Goal: Task Accomplishment & Management: Complete application form

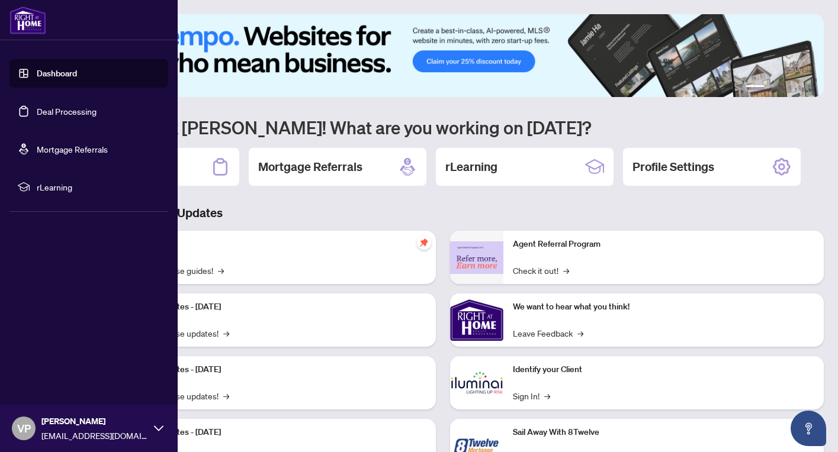
click at [70, 112] on link "Deal Processing" at bounding box center [67, 111] width 60 height 11
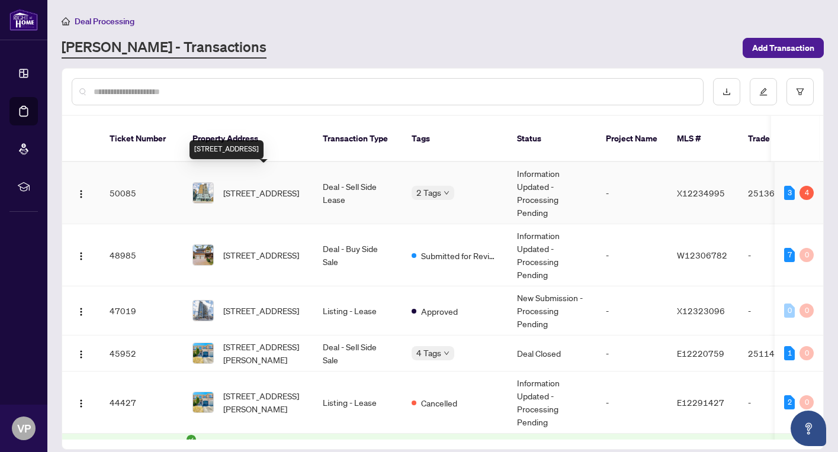
click at [261, 187] on span "[STREET_ADDRESS]" at bounding box center [261, 193] width 76 height 13
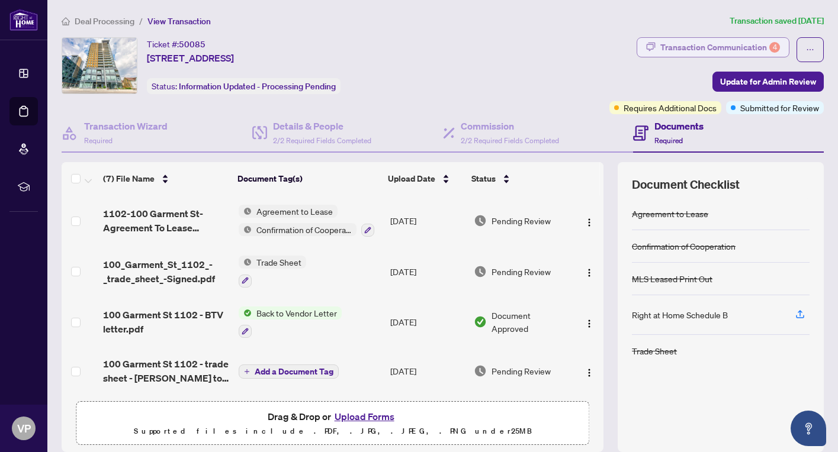
click at [757, 46] on div "Transaction Communication 4" at bounding box center [720, 47] width 120 height 19
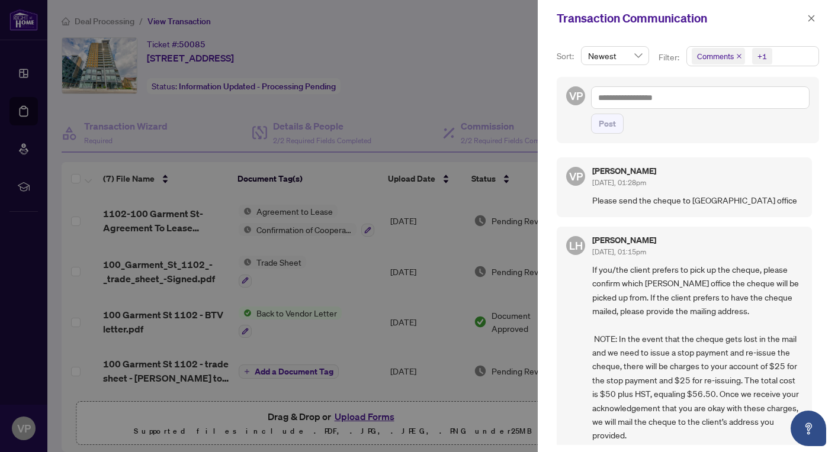
click at [741, 56] on span "Comments" at bounding box center [718, 56] width 53 height 17
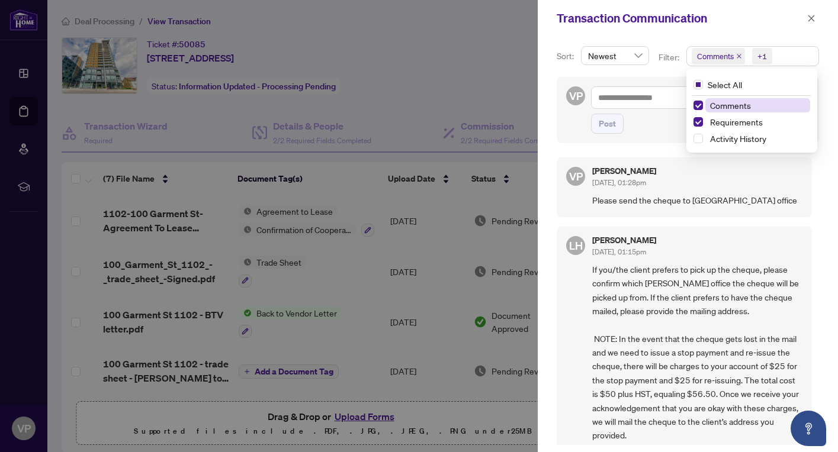
click at [737, 54] on icon "close" at bounding box center [739, 56] width 6 height 6
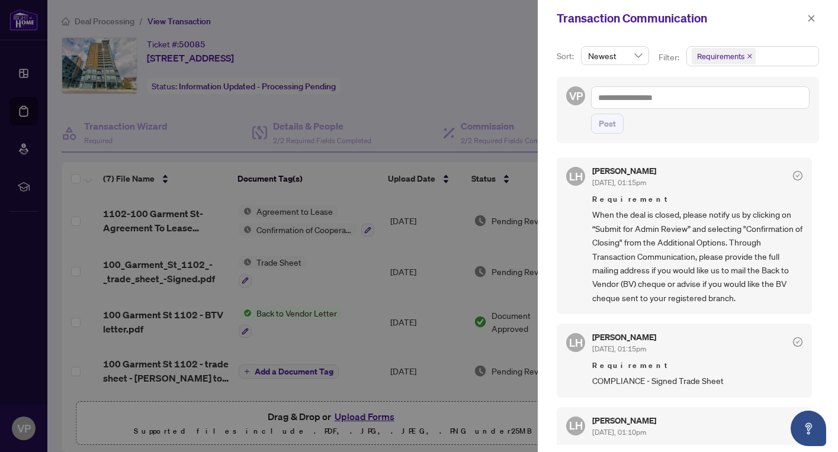
click at [477, 81] on div at bounding box center [419, 226] width 838 height 452
click at [810, 14] on span "button" at bounding box center [811, 18] width 8 height 19
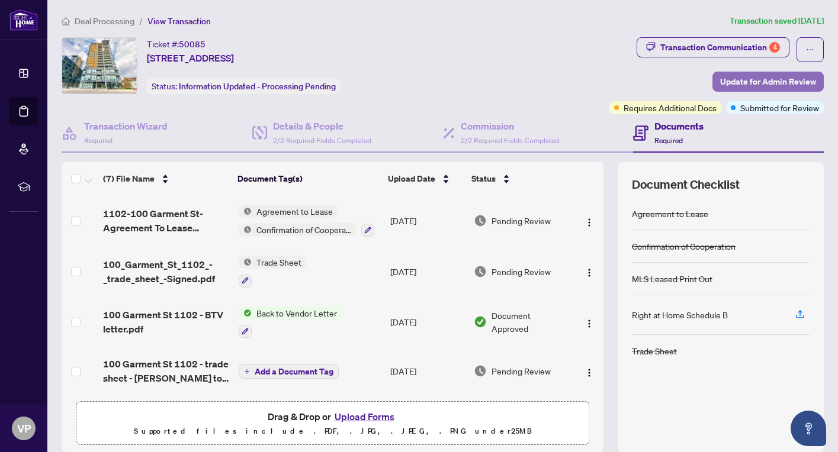
click at [734, 83] on span "Update for Admin Review" at bounding box center [768, 81] width 96 height 19
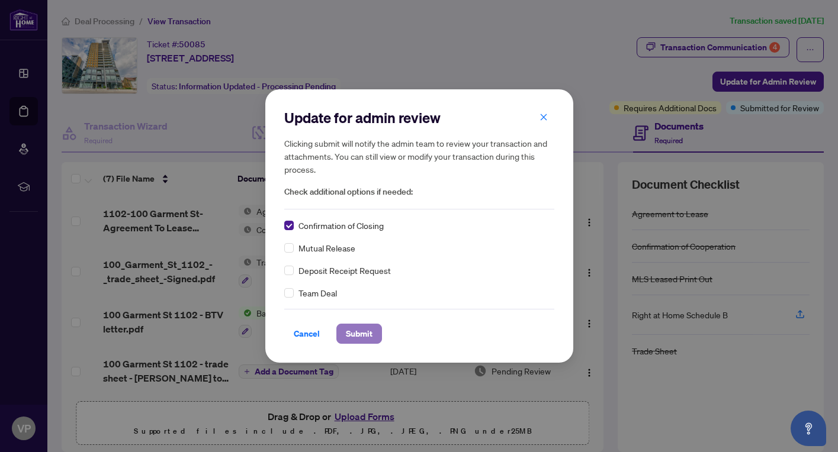
click at [365, 334] on span "Submit" at bounding box center [359, 333] width 27 height 19
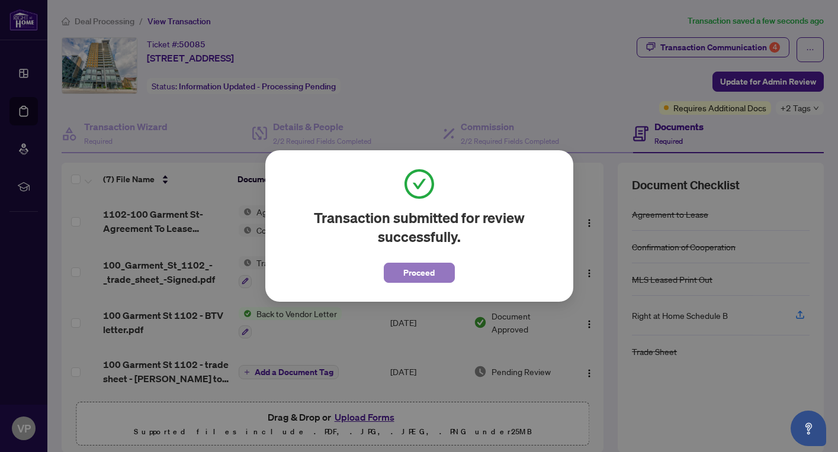
click at [424, 272] on span "Proceed" at bounding box center [418, 272] width 31 height 19
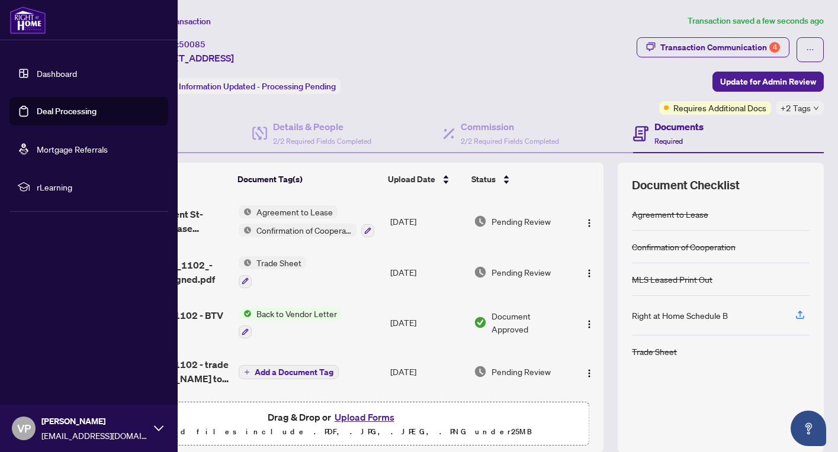
click at [59, 111] on link "Deal Processing" at bounding box center [67, 111] width 60 height 11
